Goal: Task Accomplishment & Management: Manage account settings

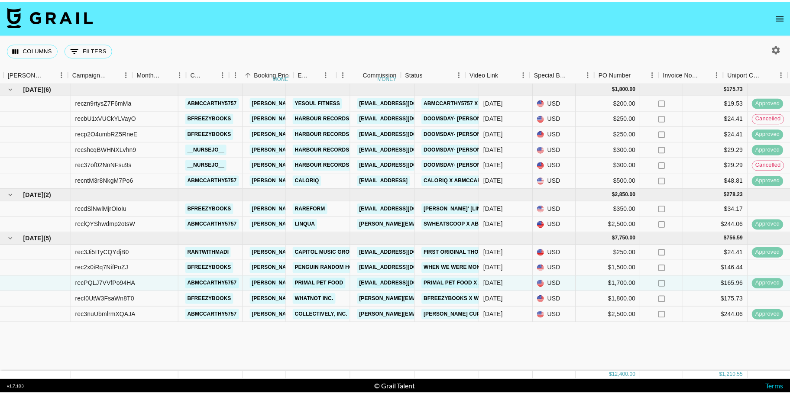
scroll to position [0, 350]
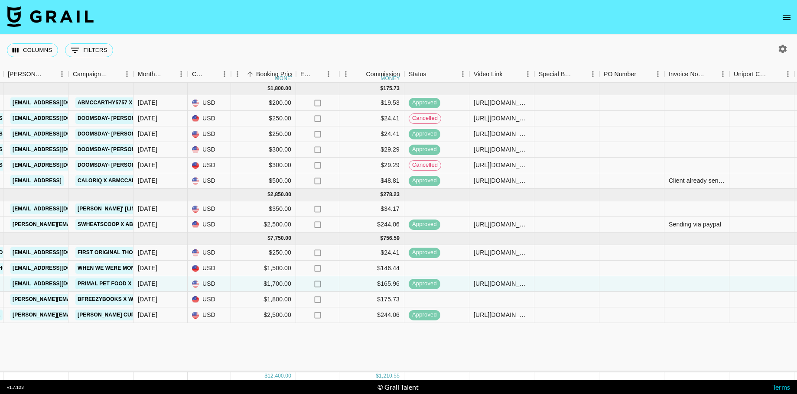
click at [786, 19] on icon "open drawer" at bounding box center [786, 17] width 8 height 5
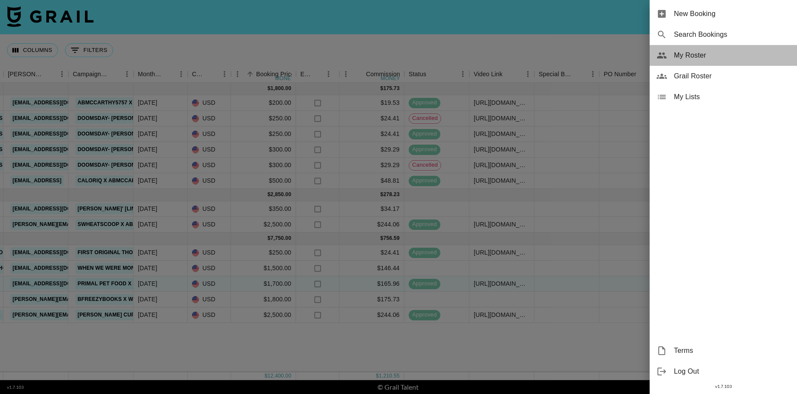
click at [703, 55] on span "My Roster" at bounding box center [732, 55] width 116 height 10
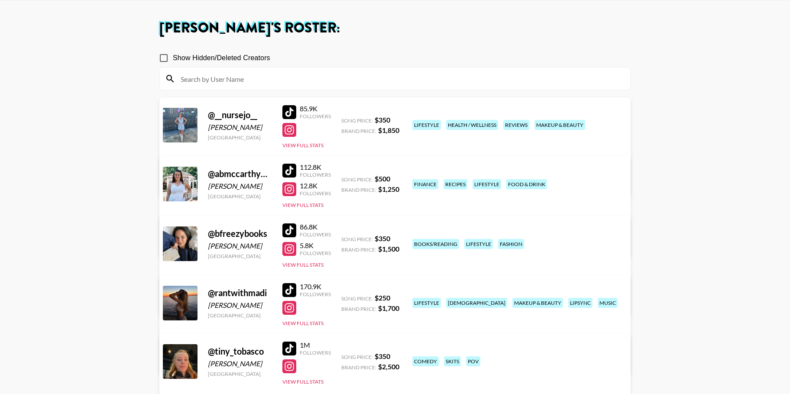
scroll to position [87, 0]
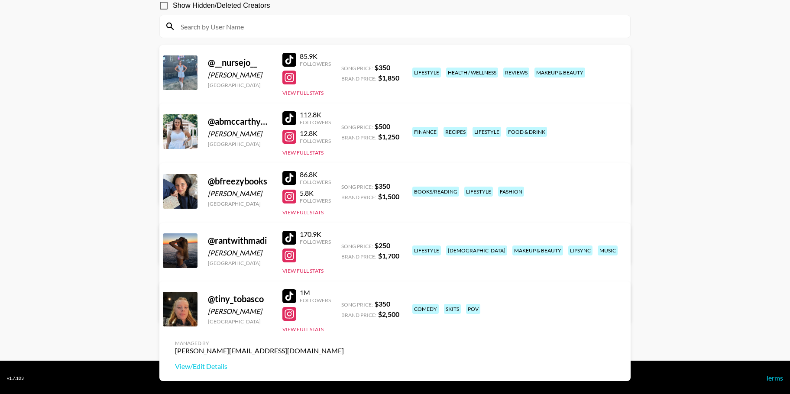
click at [344, 126] on link "View/Edit Details" at bounding box center [259, 130] width 169 height 9
drag, startPoint x: 207, startPoint y: 62, endPoint x: 260, endPoint y: 64, distance: 52.5
click at [259, 64] on div "@ __nursejo__ Jordin Beger United States 85.9K Followers View Full Stats Song P…" at bounding box center [394, 95] width 471 height 100
copy div "@ __nursejo__"
drag, startPoint x: 207, startPoint y: 241, endPoint x: 270, endPoint y: 242, distance: 62.4
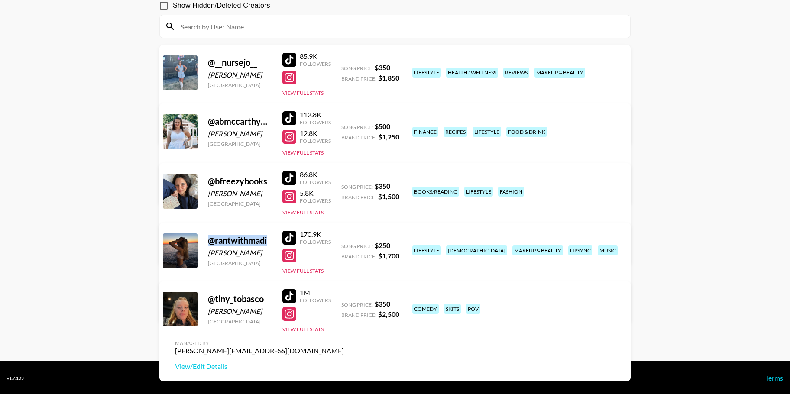
click at [270, 242] on div "@ rantwithmadi Madison Wood United States 170.9K Followers View Full Stats Song…" at bounding box center [394, 273] width 471 height 100
copy div "@ rantwithmadi"
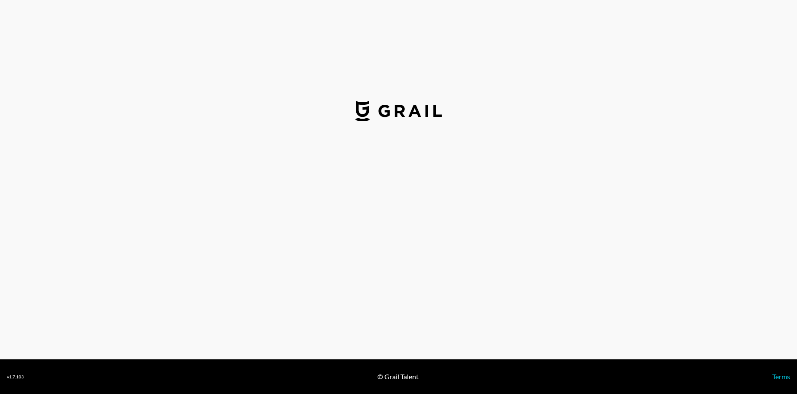
select select "USD"
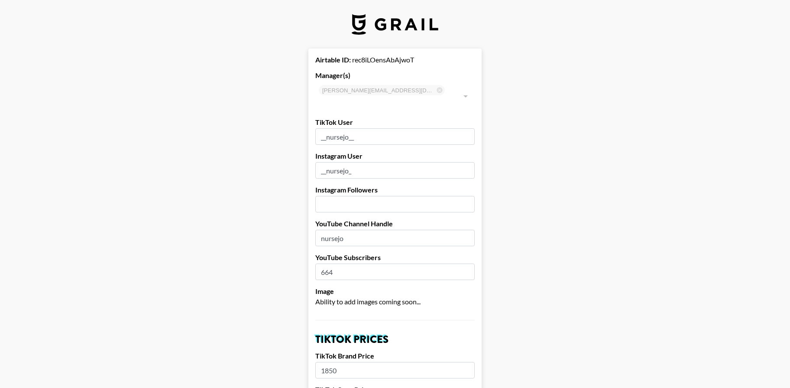
click at [408, 88] on div "[PERSON_NAME][EMAIL_ADDRESS][DOMAIN_NAME] ​" at bounding box center [394, 95] width 159 height 29
click at [468, 91] on div at bounding box center [465, 96] width 11 height 12
